Goal: Transaction & Acquisition: Purchase product/service

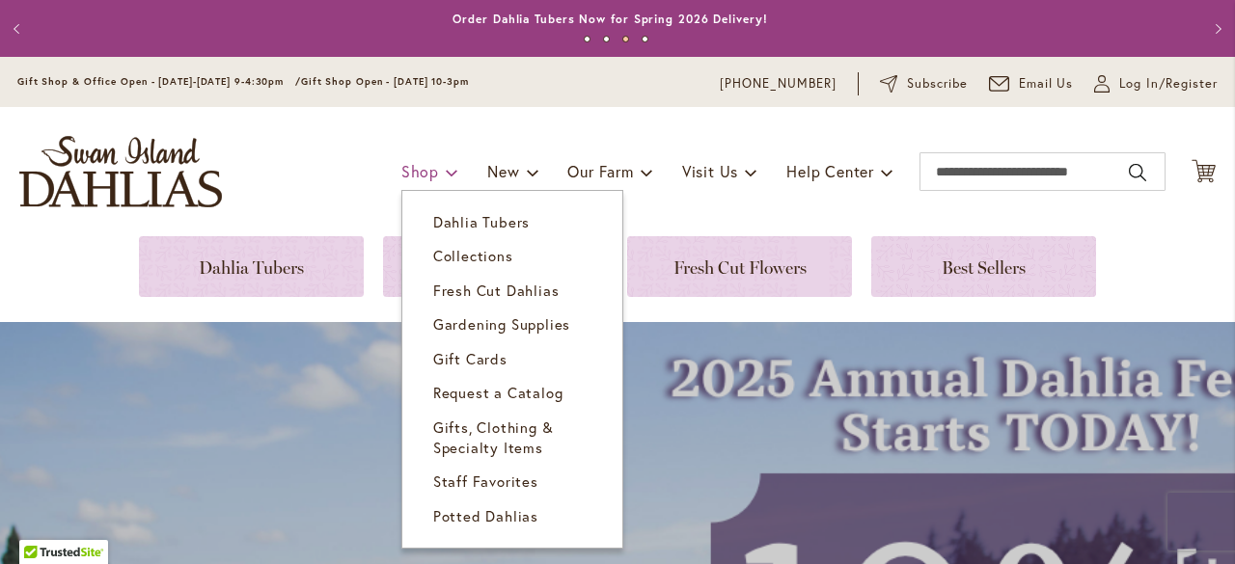
click at [404, 180] on span "Shop" at bounding box center [420, 171] width 38 height 20
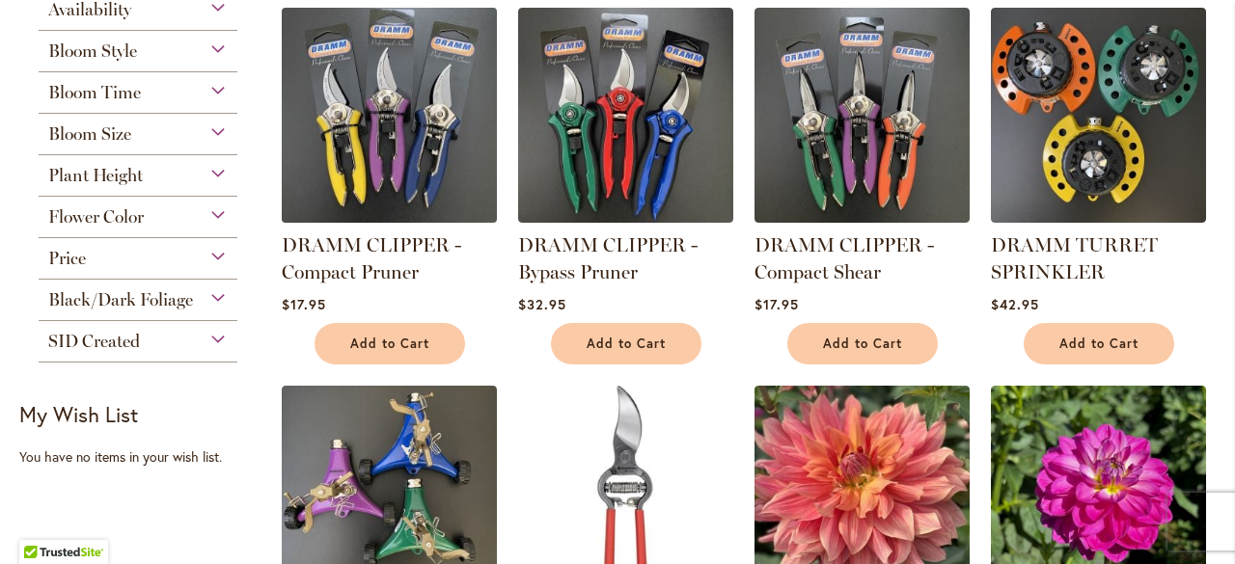
scroll to position [386, 0]
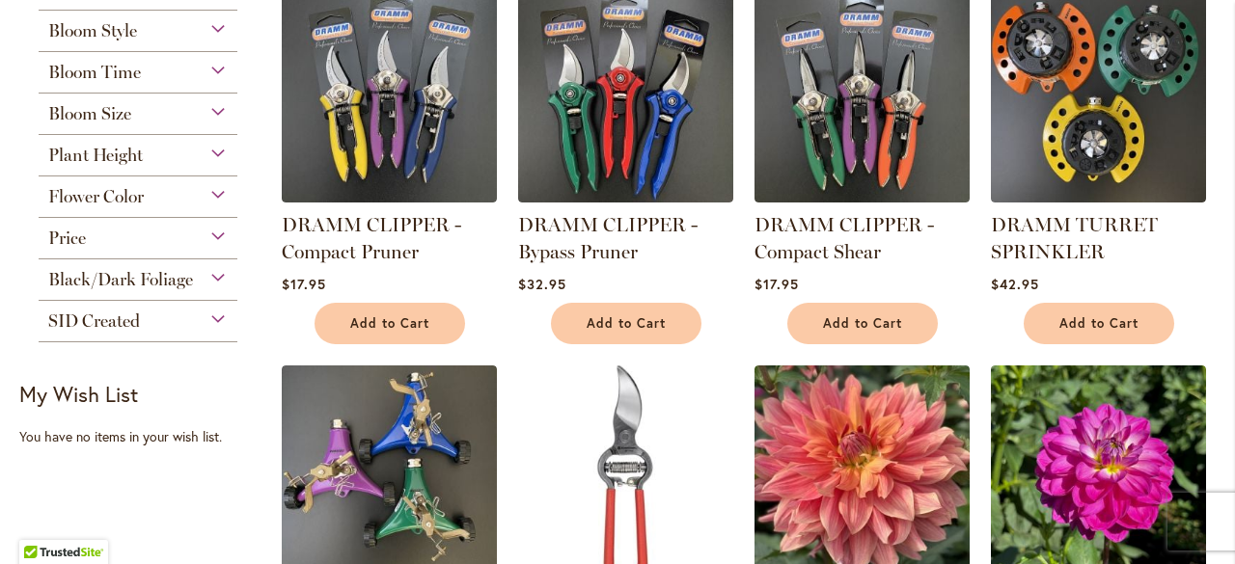
click at [129, 114] on span "Bloom Size" at bounding box center [89, 113] width 83 height 21
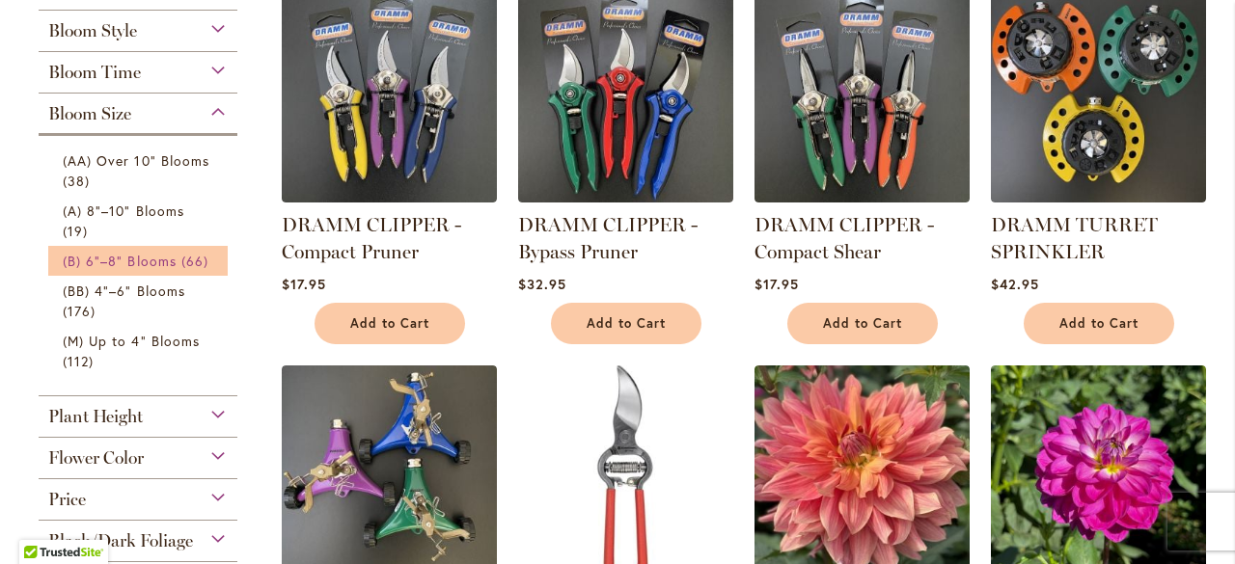
click at [133, 261] on span "(B) 6"–8" Blooms" at bounding box center [120, 261] width 114 height 18
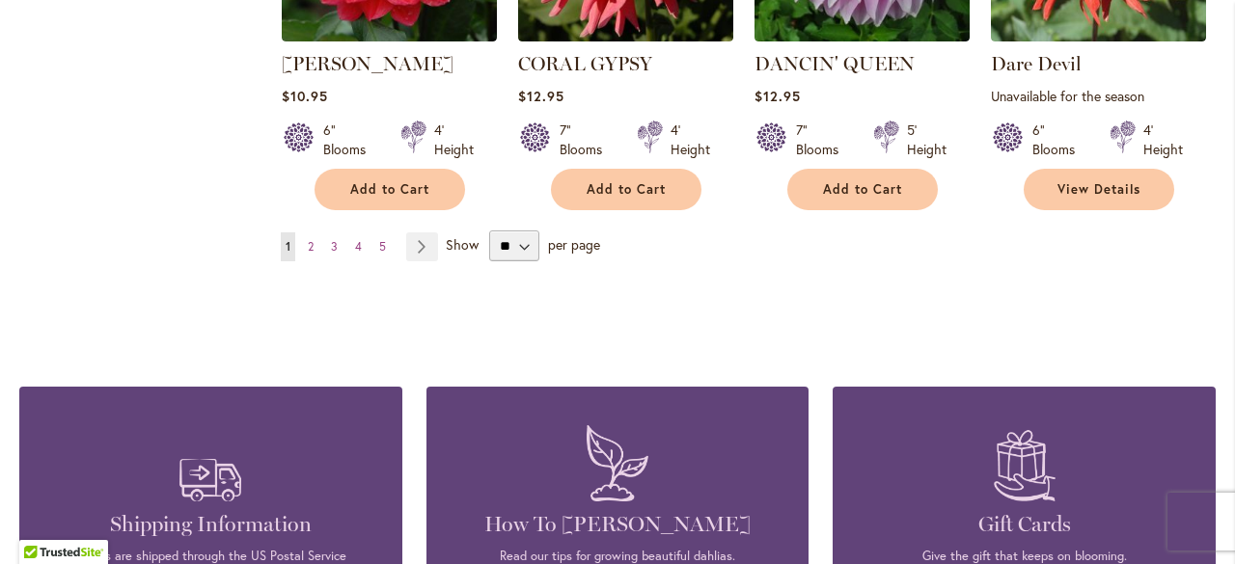
scroll to position [1930, 0]
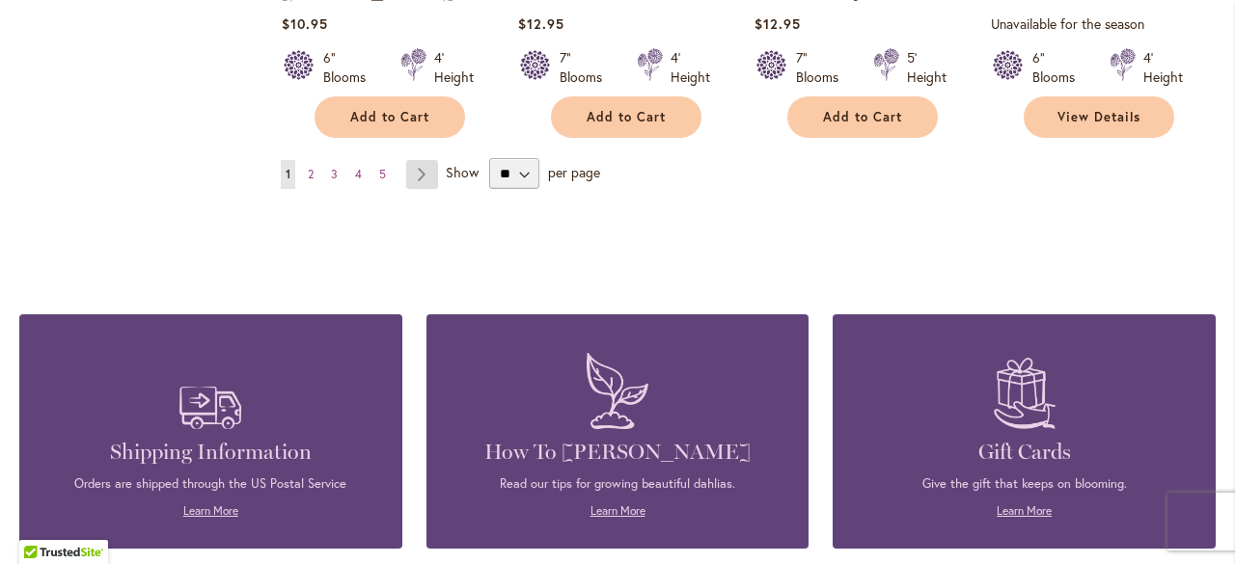
click at [422, 160] on link "Page Next" at bounding box center [422, 174] width 32 height 29
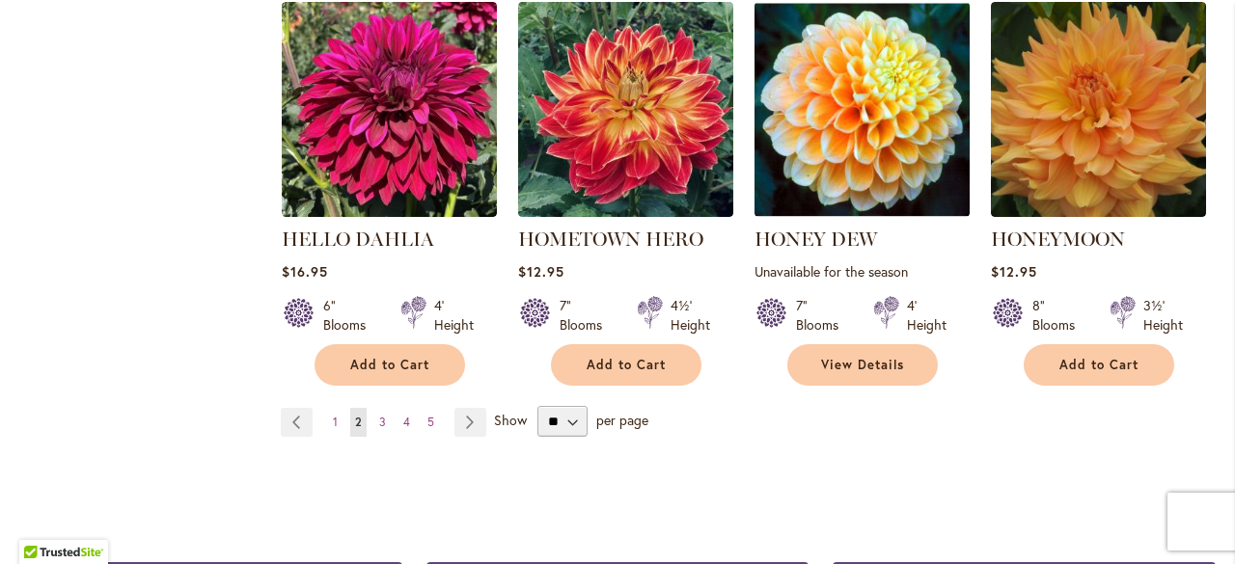
scroll to position [2026, 0]
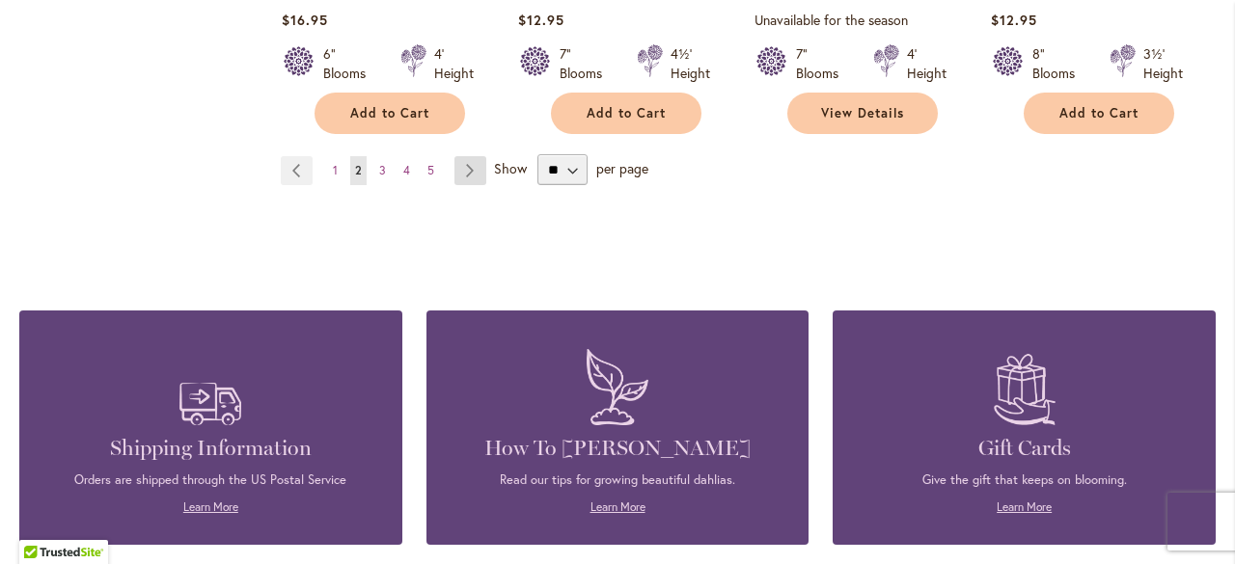
click at [464, 173] on link "Page Next" at bounding box center [470, 170] width 32 height 29
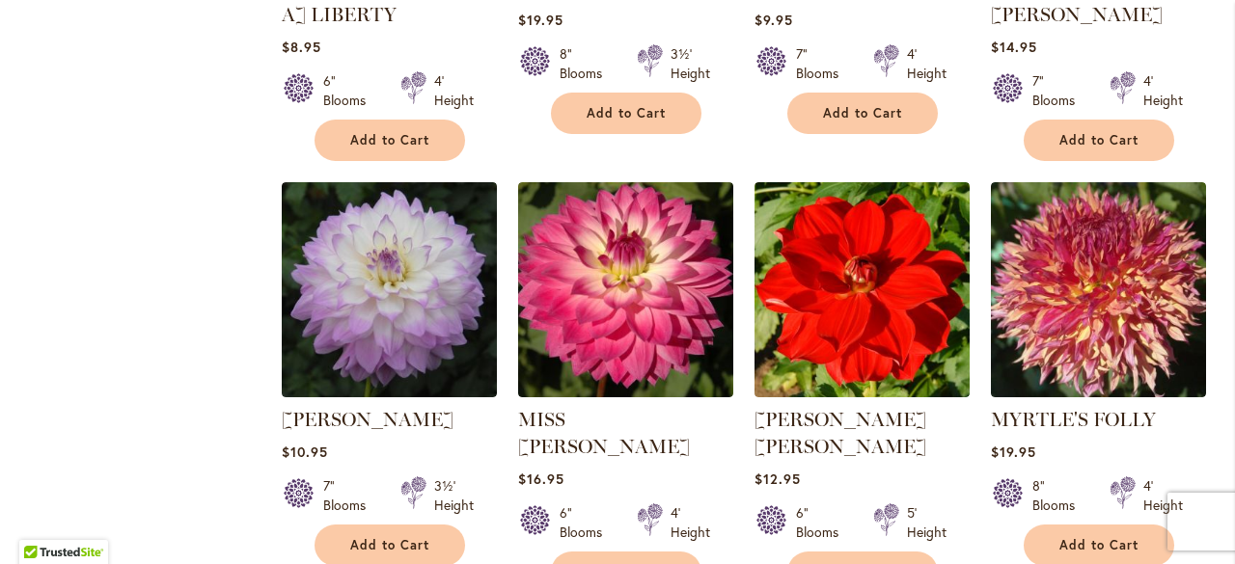
scroll to position [1833, 0]
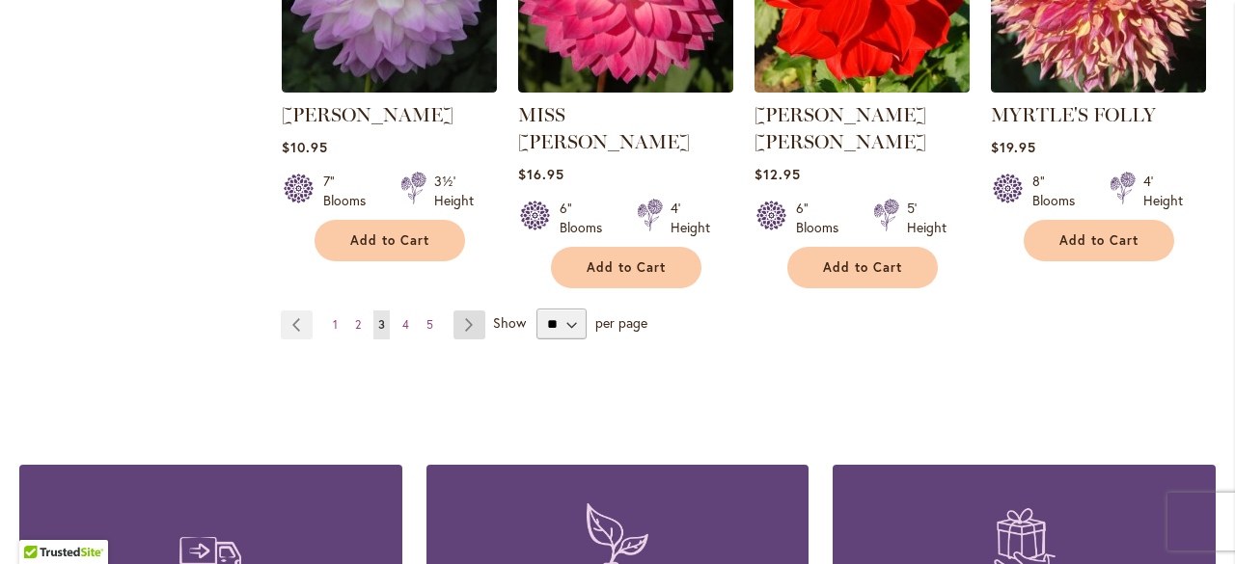
click at [465, 311] on link "Page Next" at bounding box center [469, 325] width 32 height 29
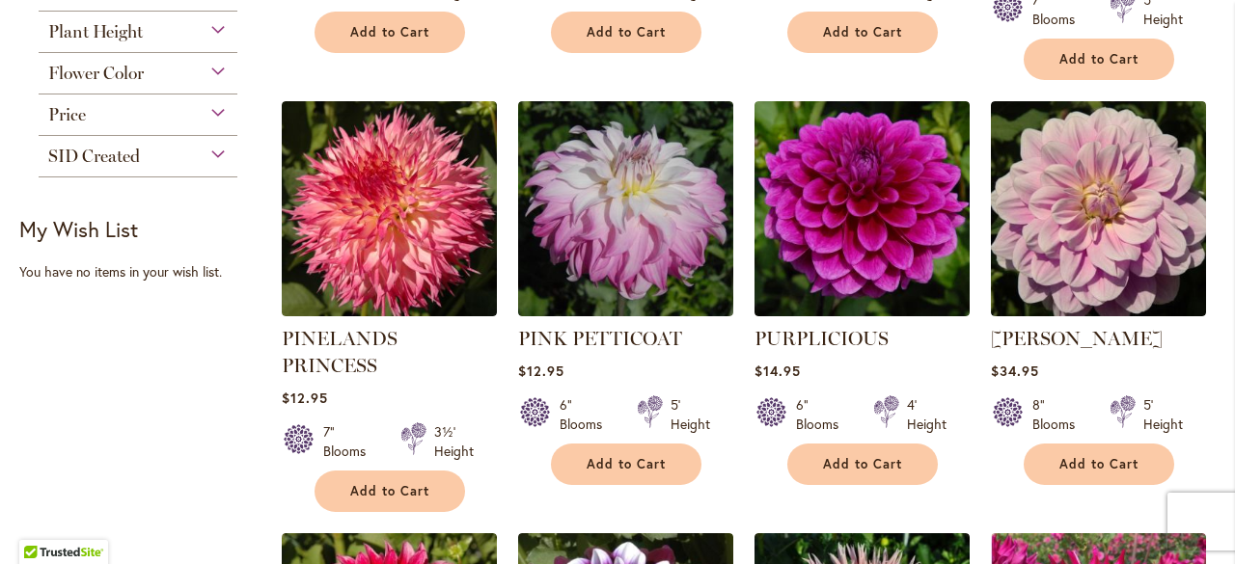
scroll to position [965, 0]
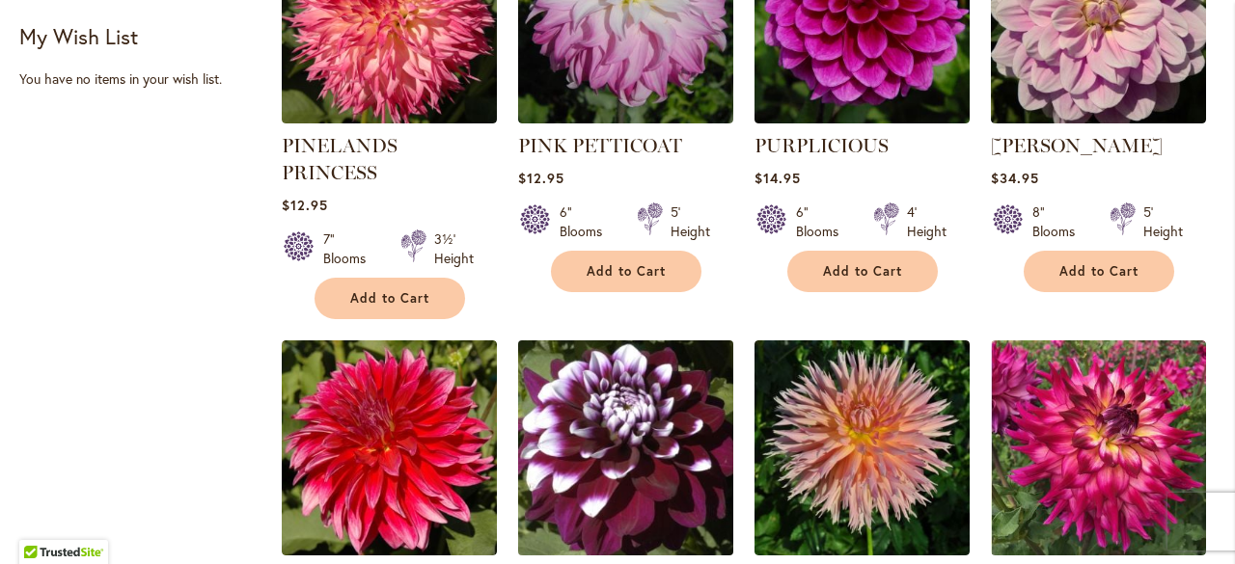
click at [655, 362] on img at bounding box center [625, 448] width 226 height 226
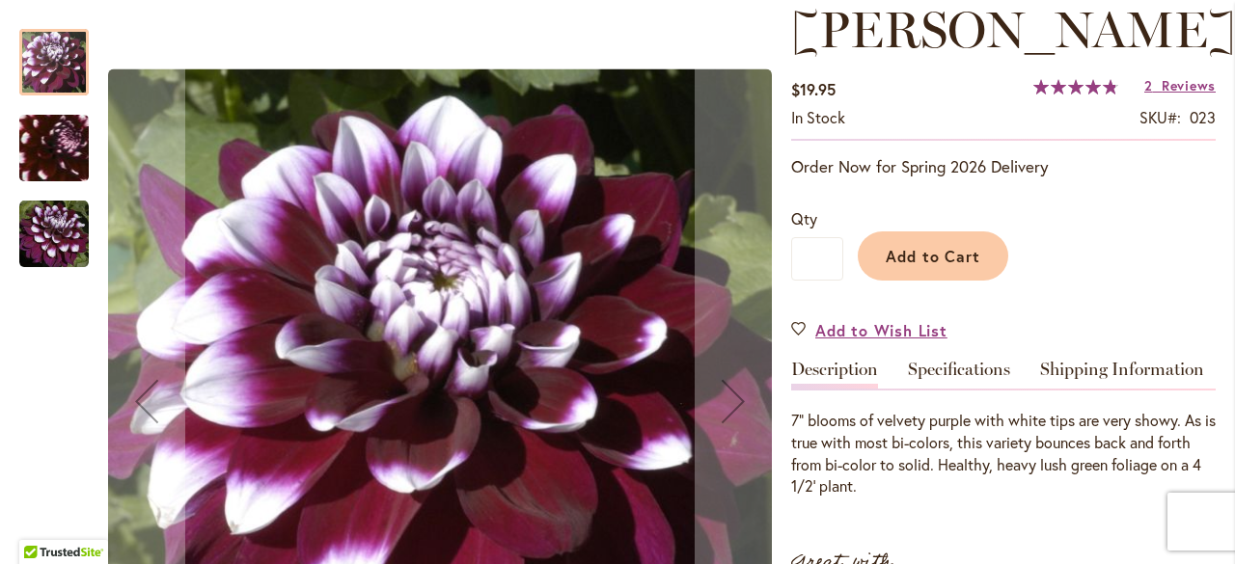
scroll to position [289, 0]
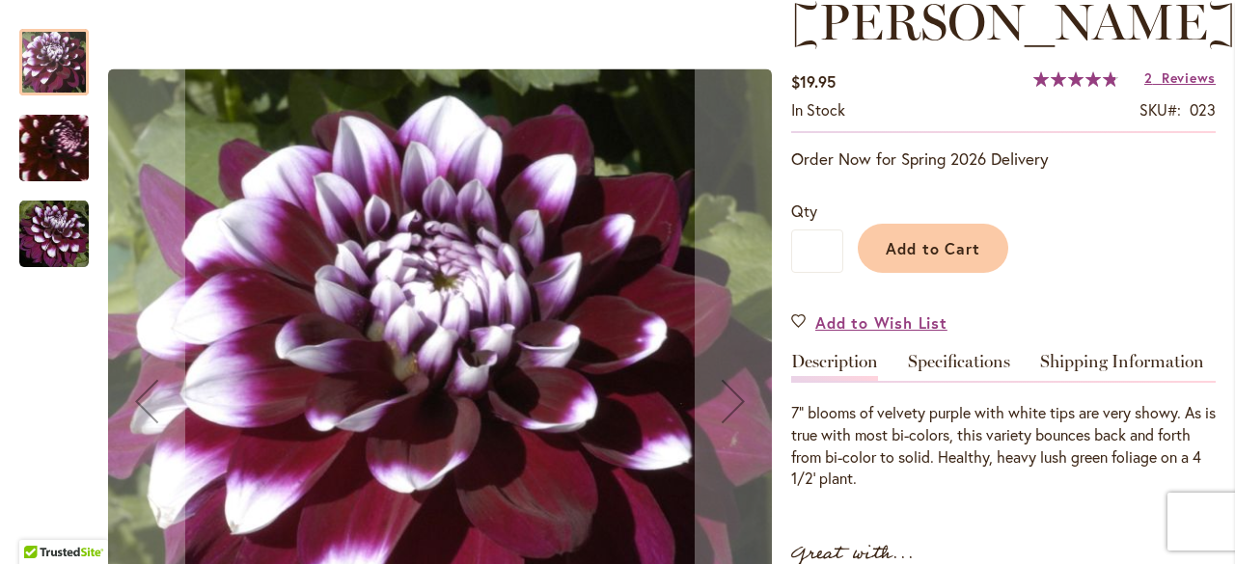
click at [38, 135] on img "Ryan C" at bounding box center [54, 148] width 136 height 133
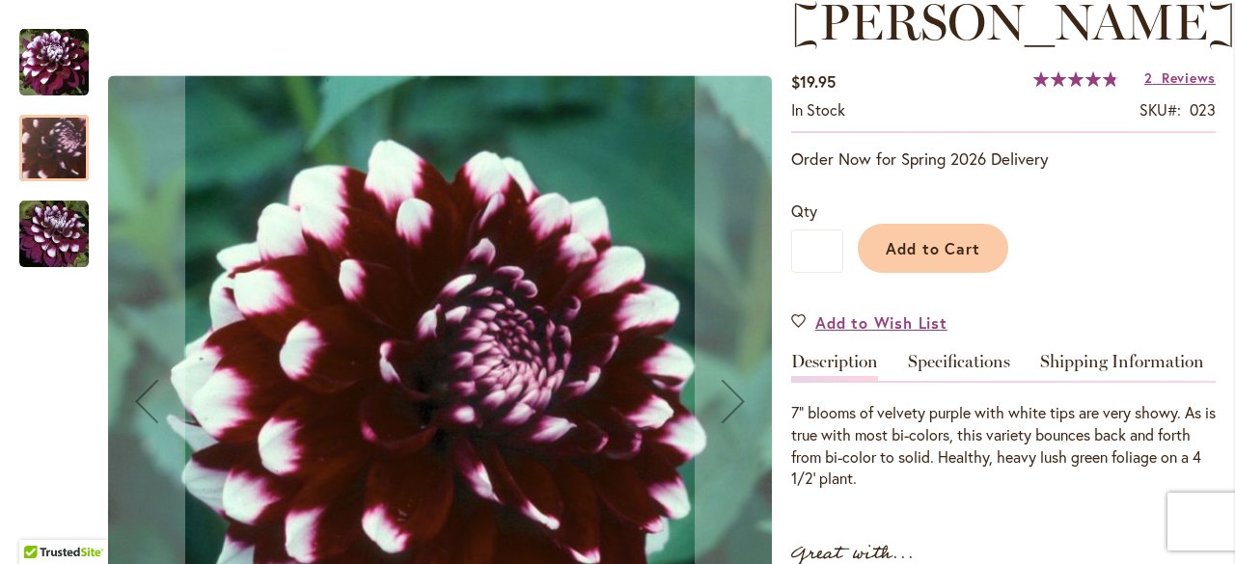
click at [52, 229] on img "Ryan C" at bounding box center [53, 234] width 69 height 69
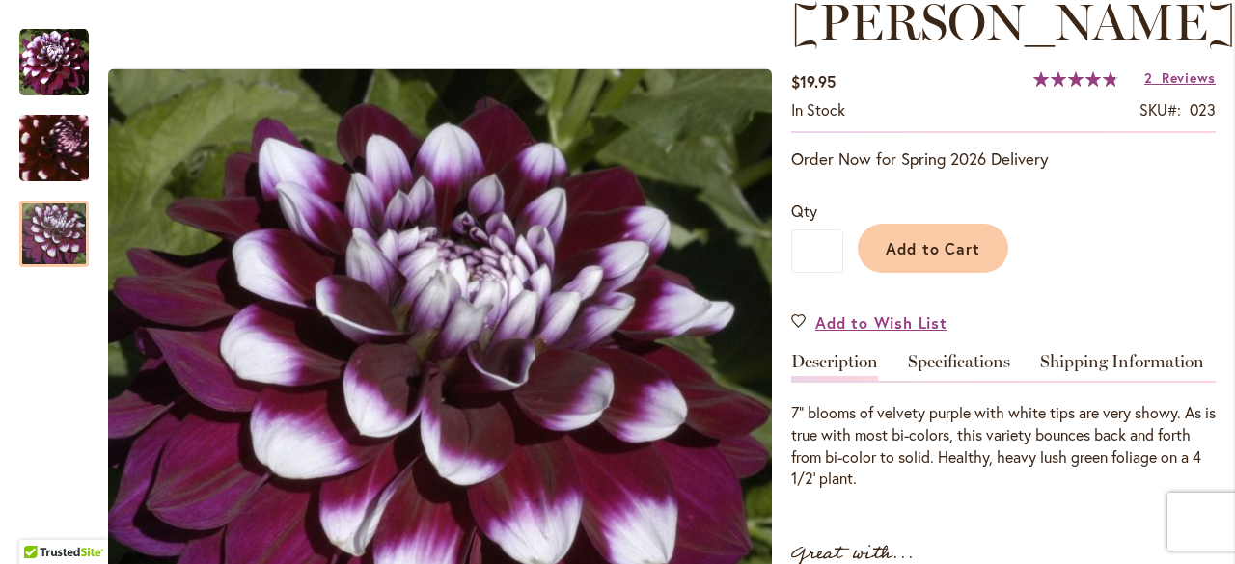
click at [947, 368] on link "Specifications" at bounding box center [959, 367] width 102 height 28
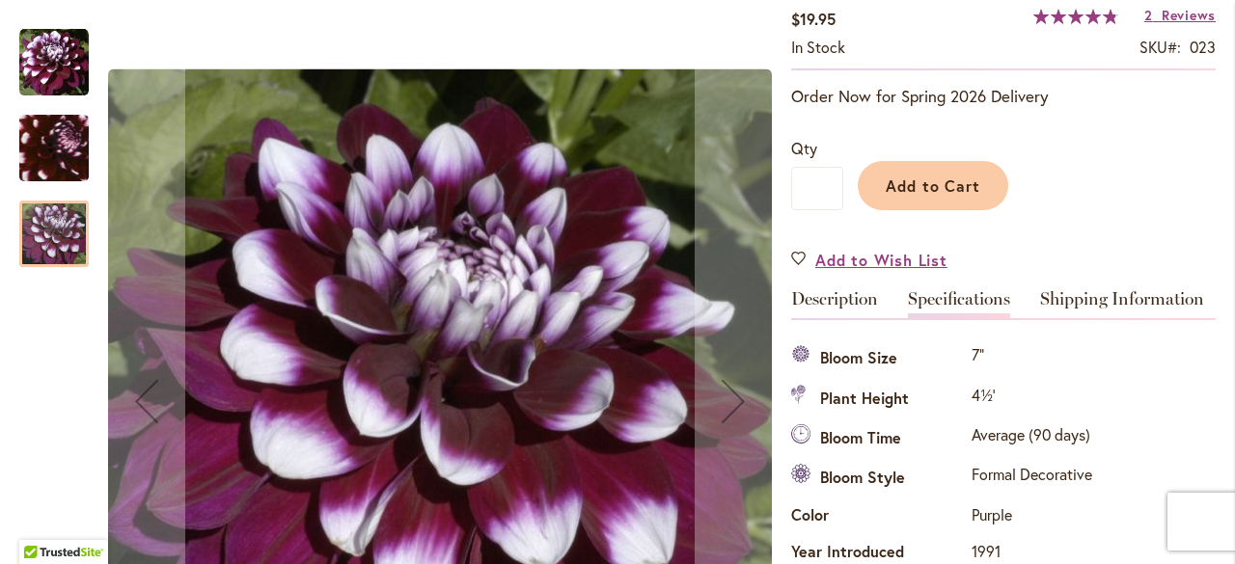
scroll to position [159, 0]
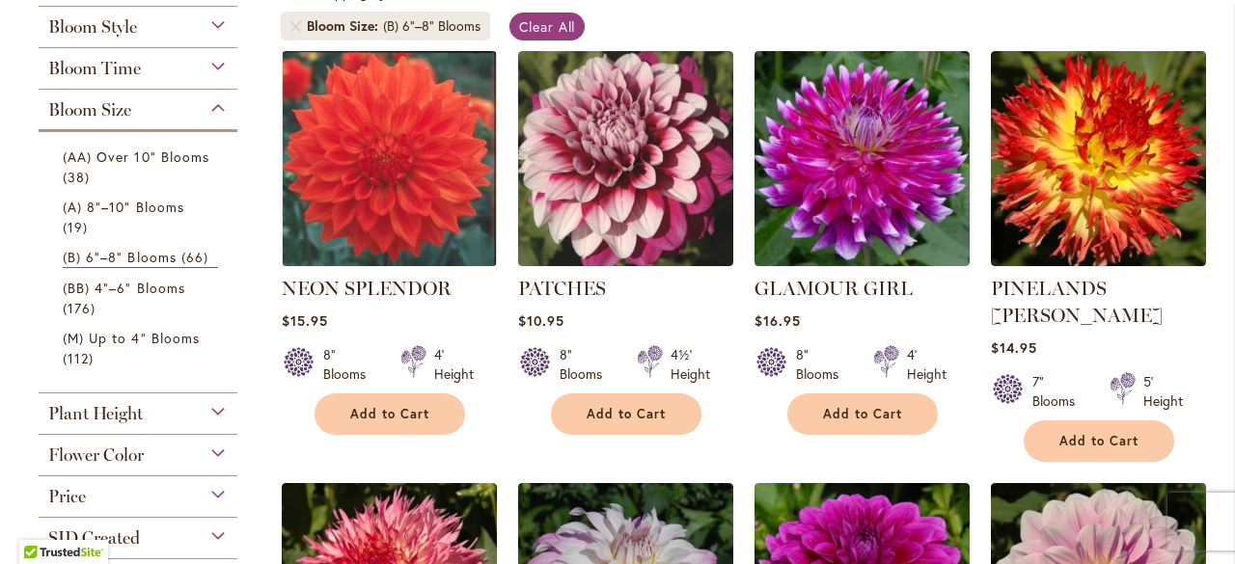
scroll to position [386, 0]
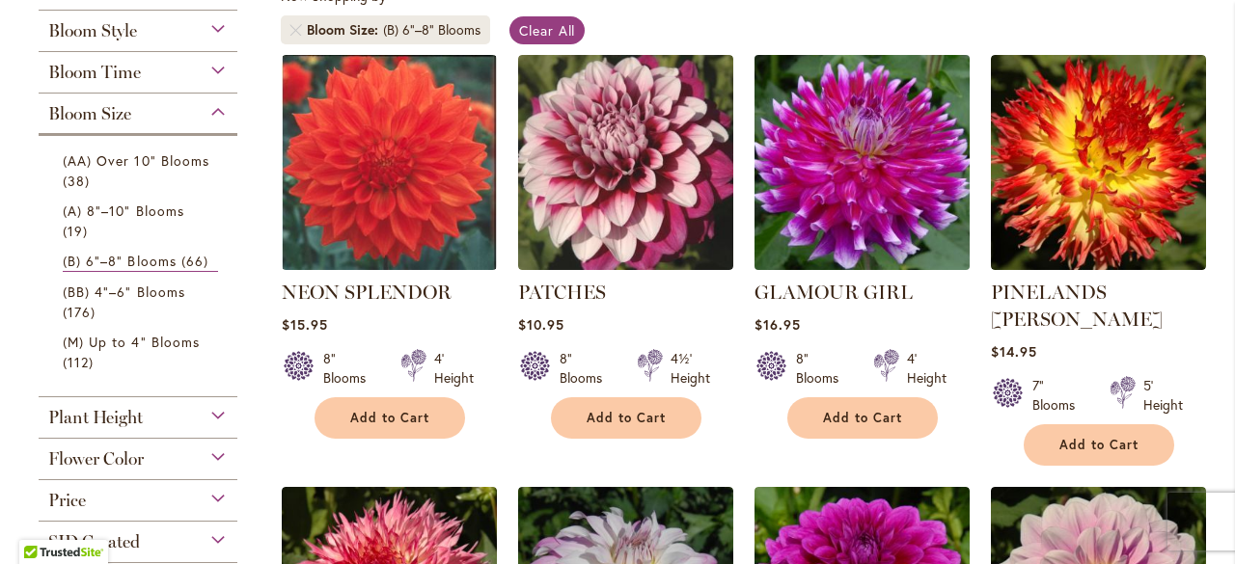
click at [878, 206] on img at bounding box center [862, 162] width 226 height 226
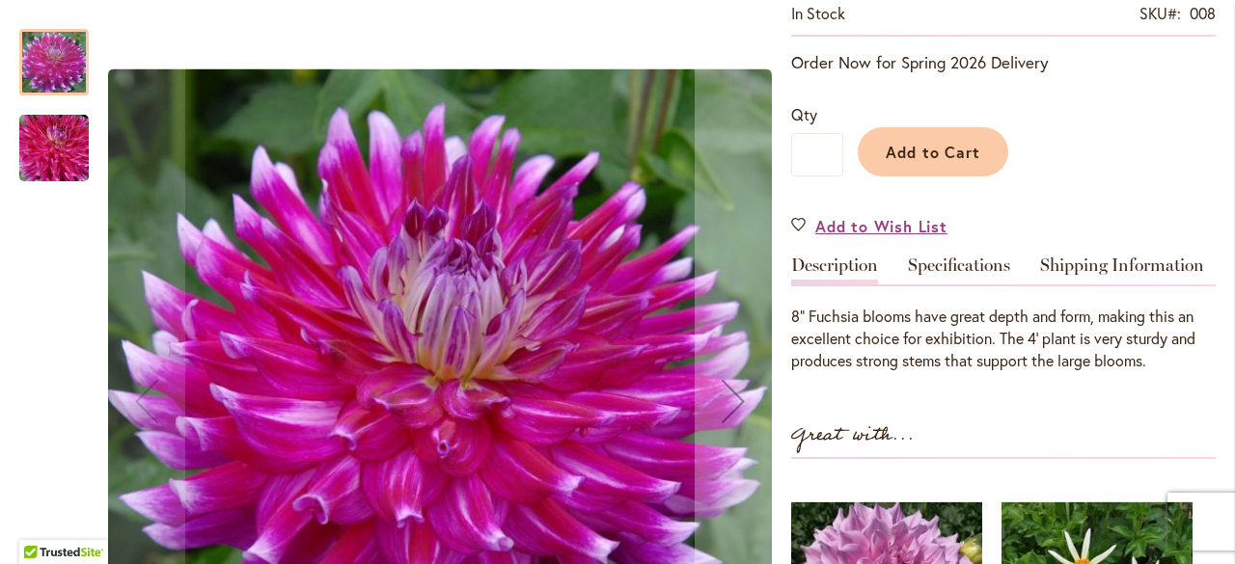
scroll to position [289, 0]
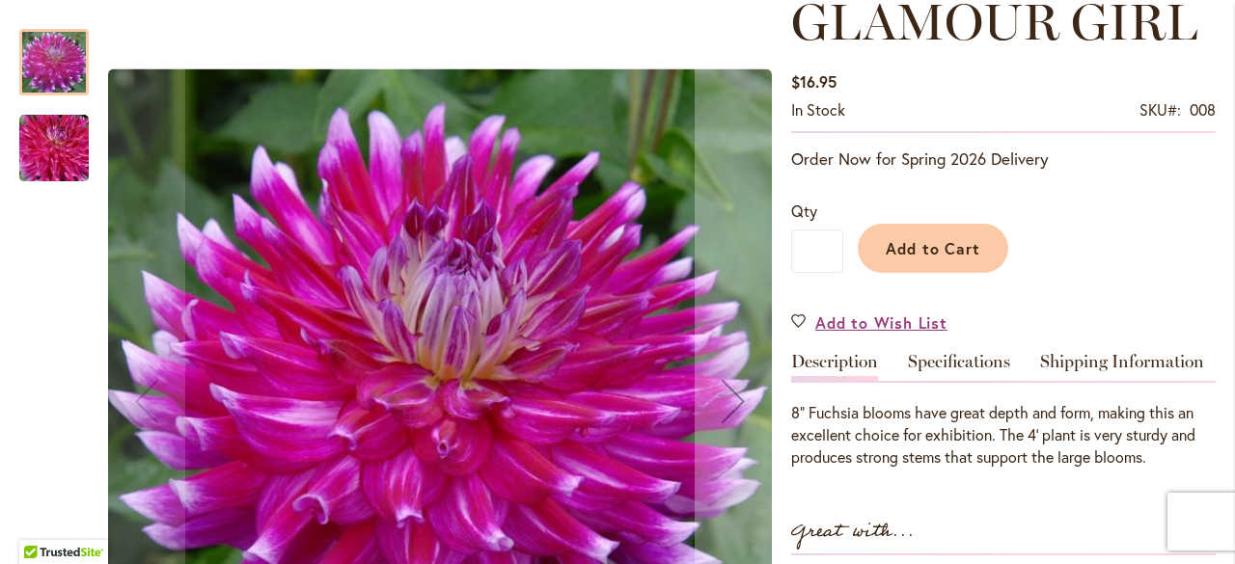
click at [56, 160] on img "GLAMOUR GIRL" at bounding box center [54, 148] width 139 height 93
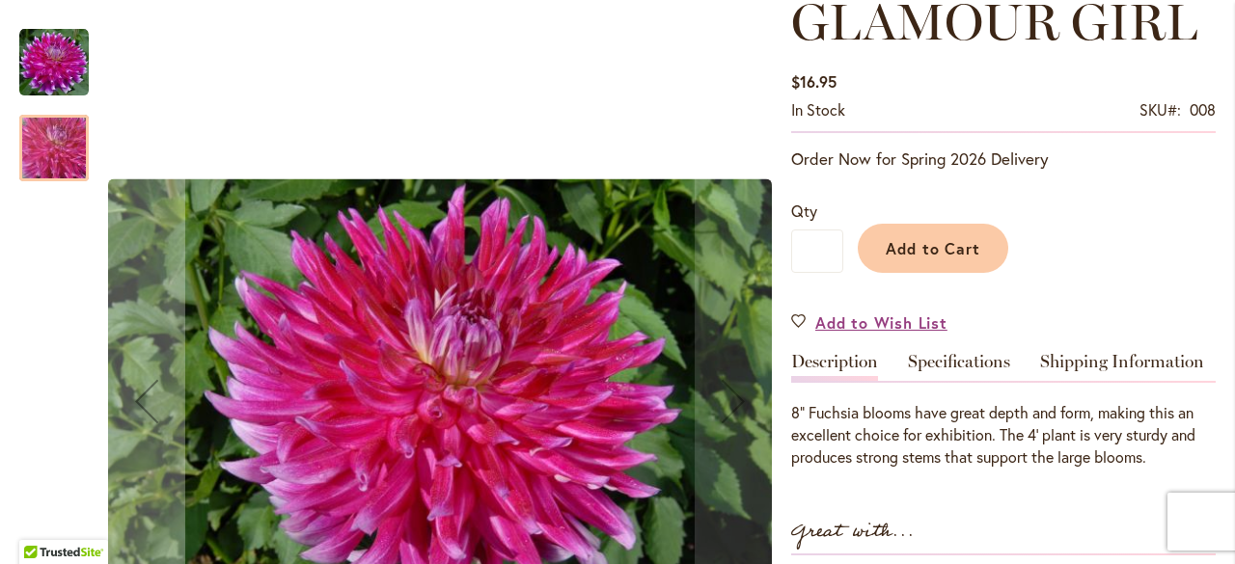
scroll to position [386, 0]
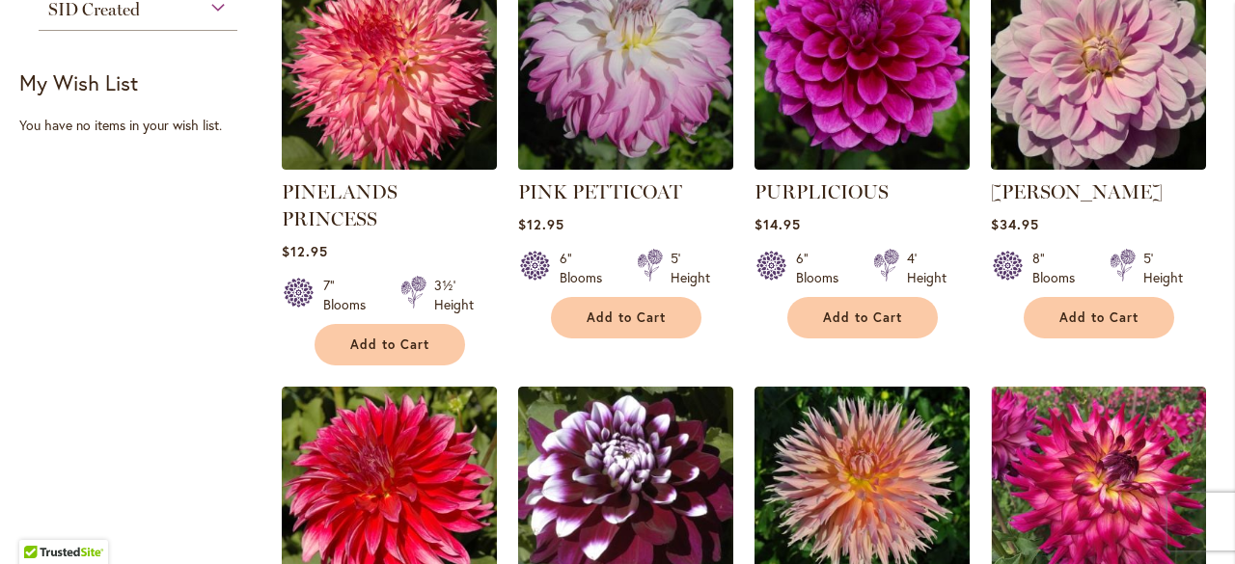
scroll to position [868, 0]
